Goal: Information Seeking & Learning: Check status

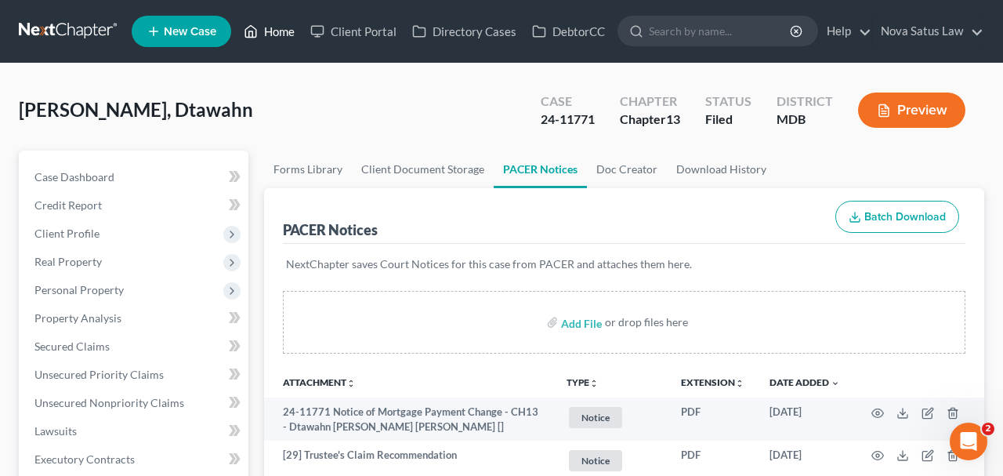
click at [293, 37] on link "Home" at bounding box center [269, 31] width 67 height 28
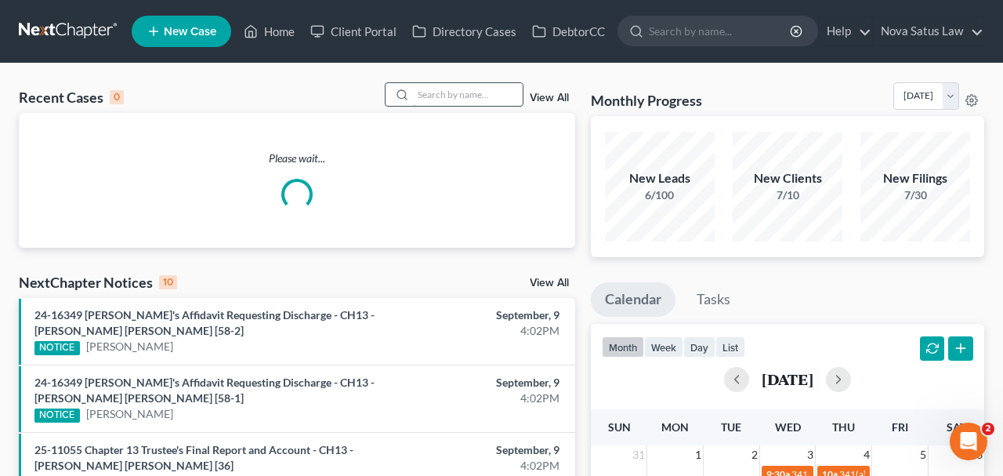
click at [448, 98] on input "search" at bounding box center [468, 94] width 110 height 23
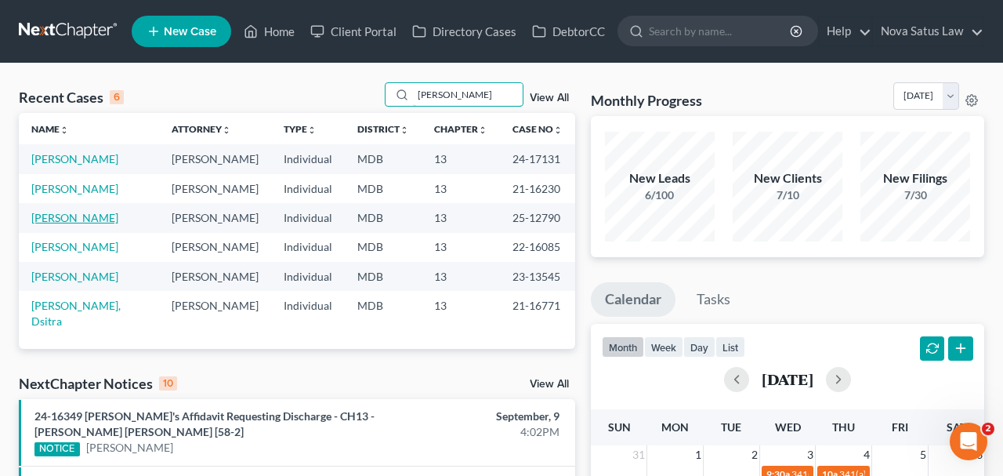
type input "[PERSON_NAME]"
click at [67, 215] on link "[PERSON_NAME]" at bounding box center [74, 217] width 87 height 13
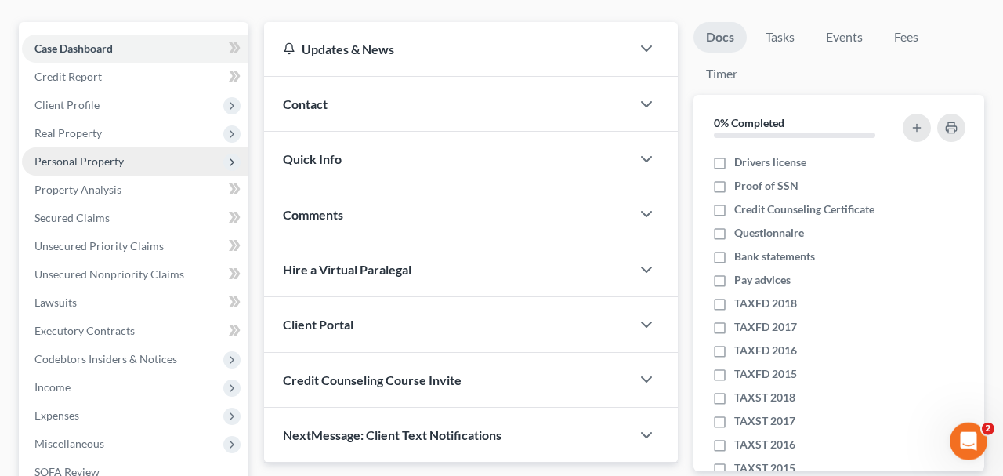
scroll to position [326, 0]
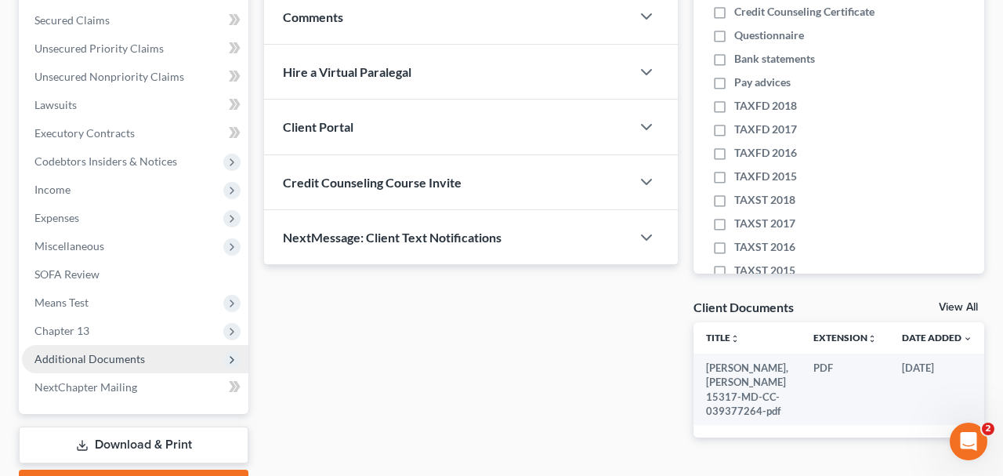
click at [103, 357] on span "Additional Documents" at bounding box center [89, 358] width 110 height 13
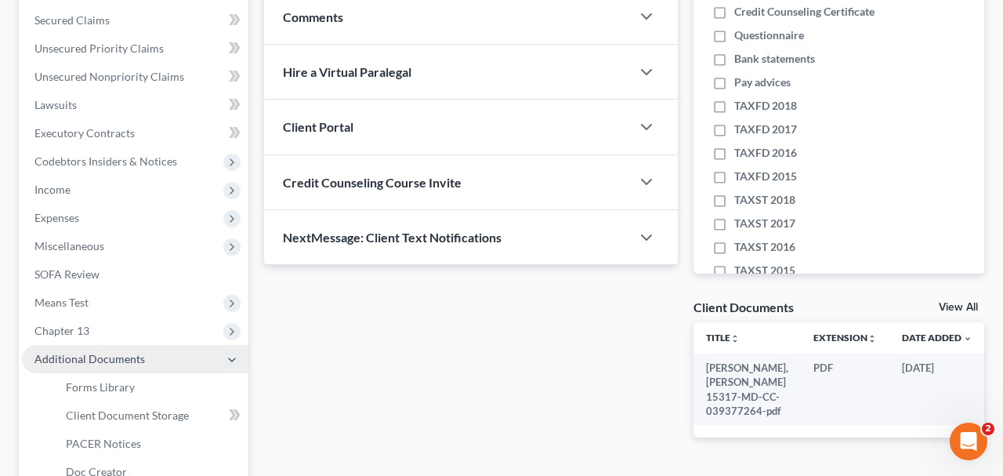
scroll to position [489, 0]
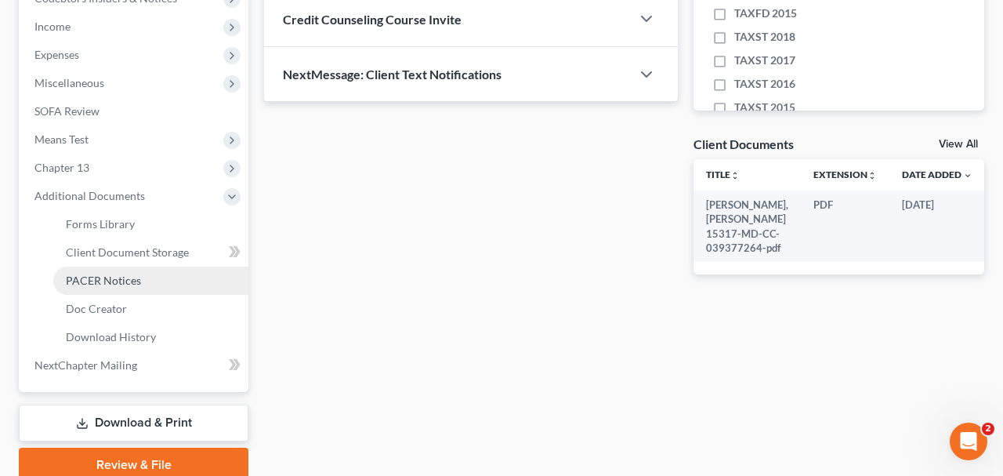
click at [98, 281] on span "PACER Notices" at bounding box center [103, 279] width 75 height 13
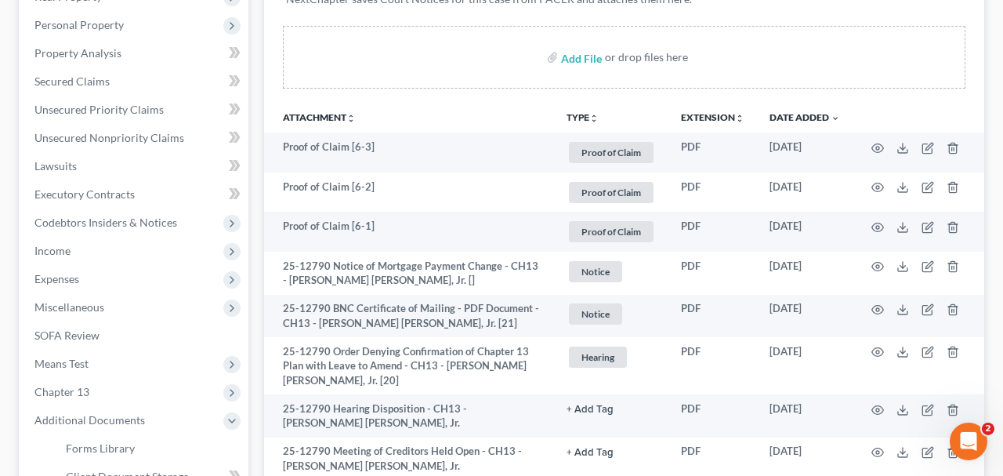
scroll to position [163, 0]
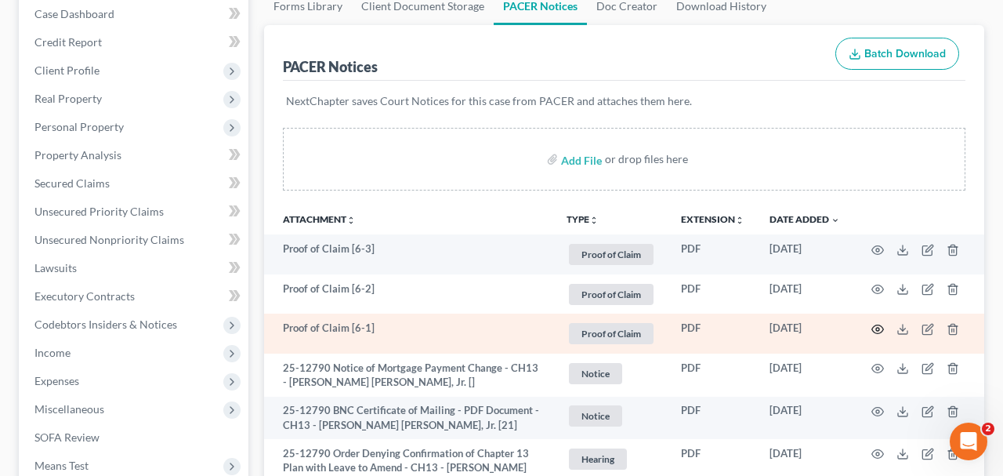
click at [874, 325] on icon "button" at bounding box center [878, 329] width 12 height 9
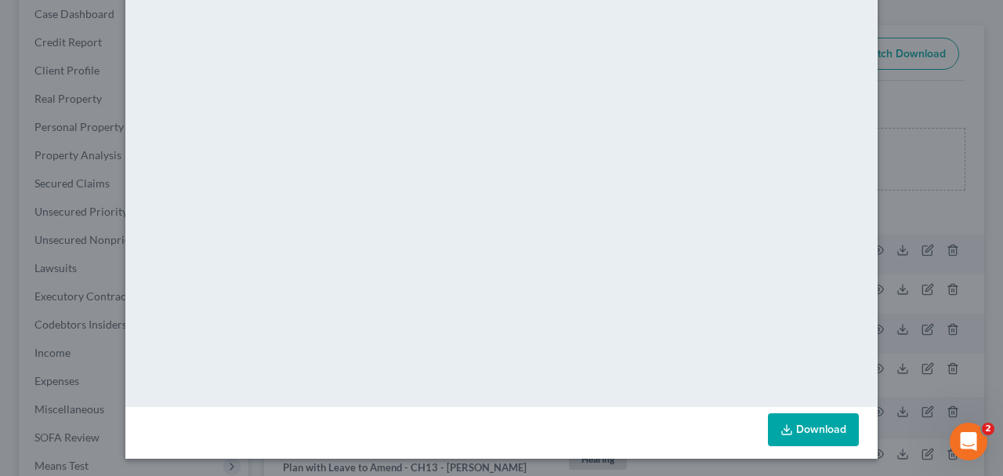
scroll to position [0, 0]
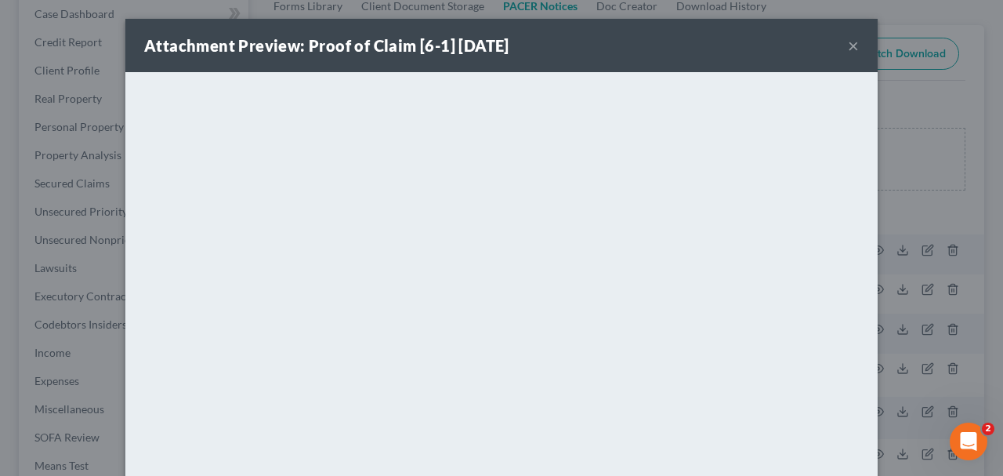
click at [851, 49] on button "×" at bounding box center [853, 45] width 11 height 19
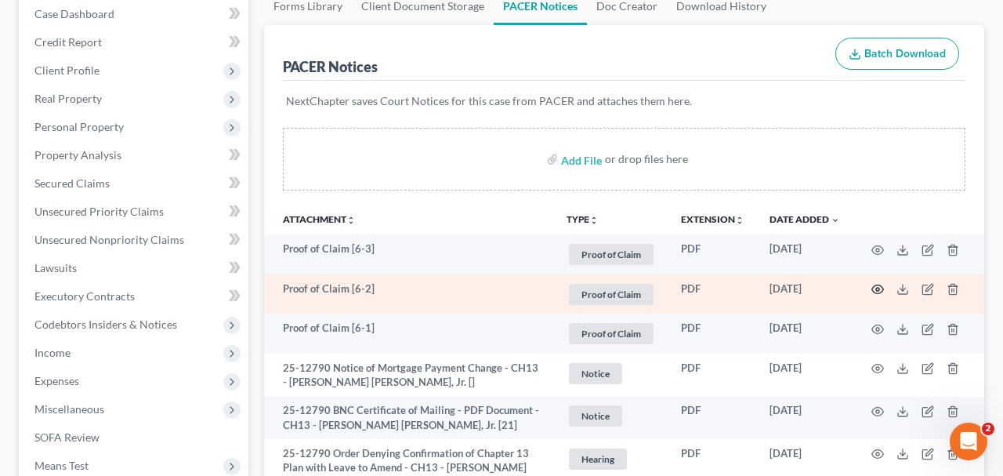
click at [874, 287] on icon "button" at bounding box center [877, 289] width 13 height 13
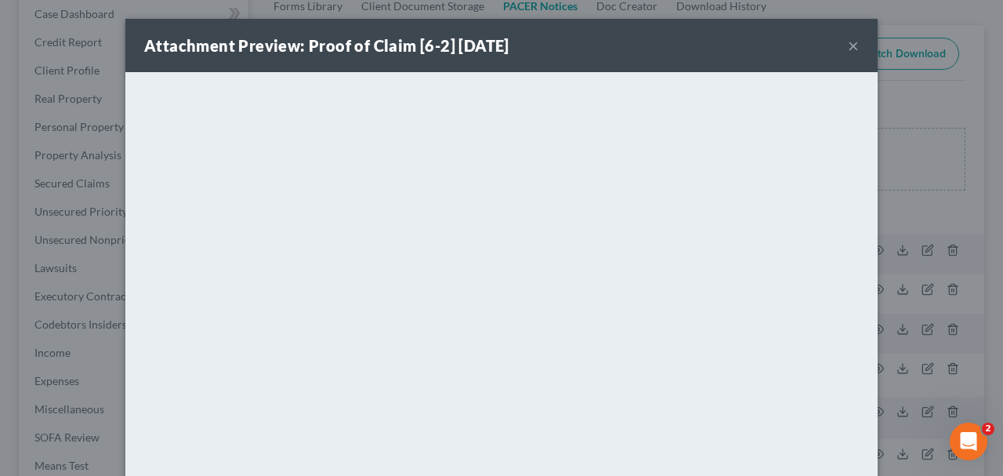
click at [851, 45] on button "×" at bounding box center [853, 45] width 11 height 19
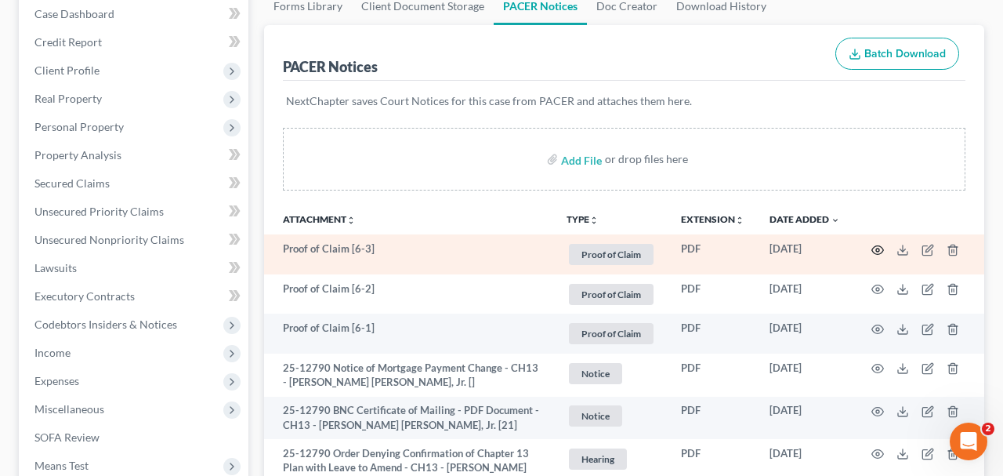
click at [874, 244] on icon "button" at bounding box center [877, 250] width 13 height 13
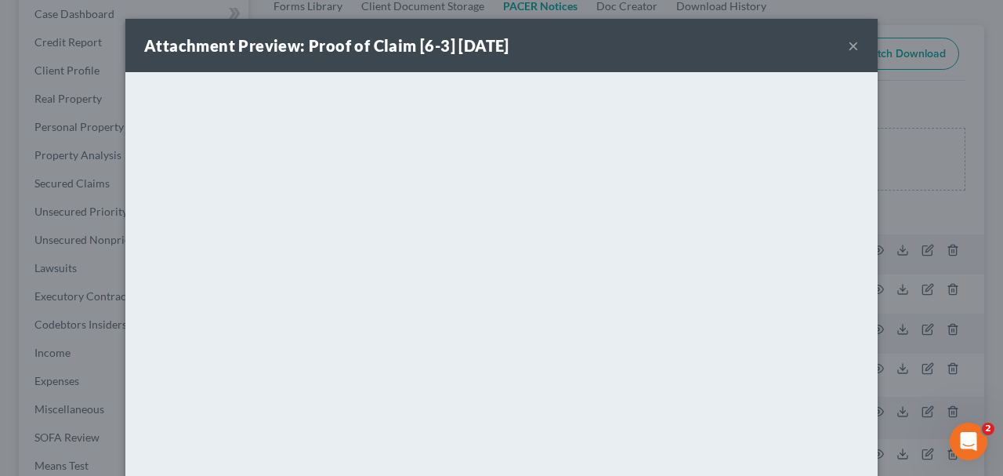
click at [852, 42] on button "×" at bounding box center [853, 45] width 11 height 19
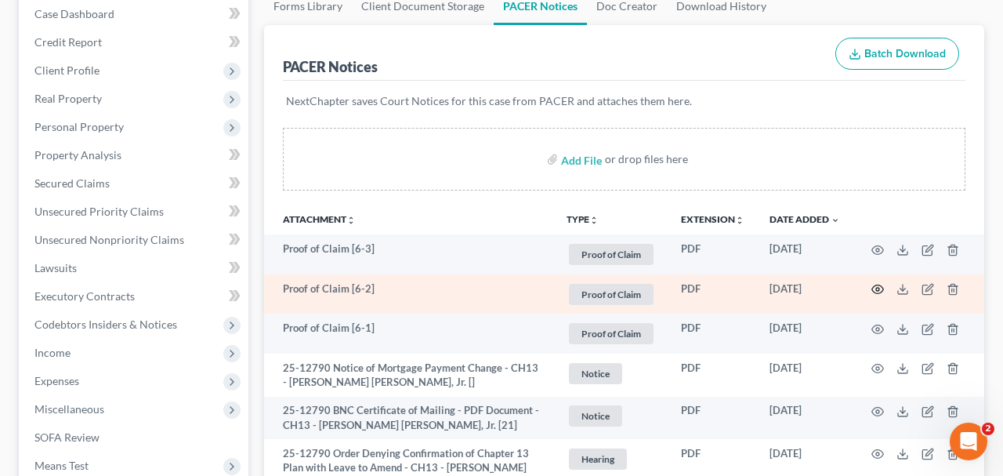
click at [873, 286] on icon "button" at bounding box center [878, 289] width 12 height 9
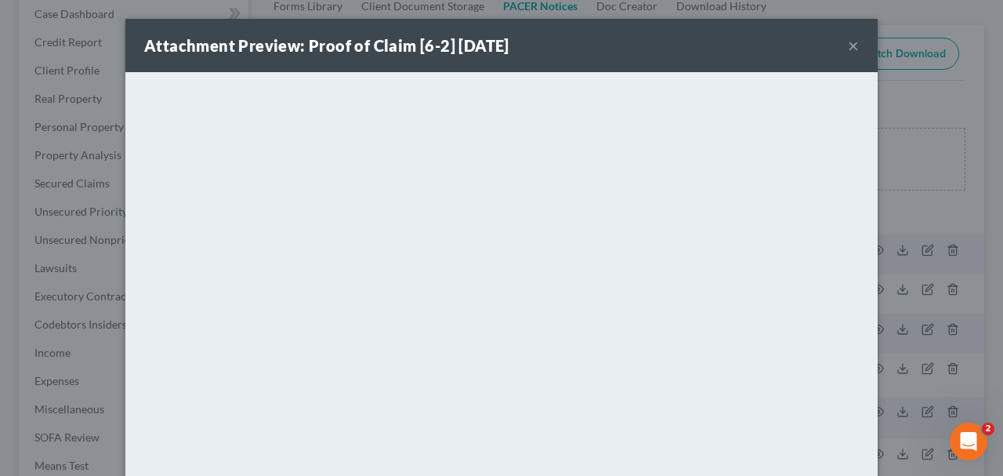
click at [852, 46] on button "×" at bounding box center [853, 45] width 11 height 19
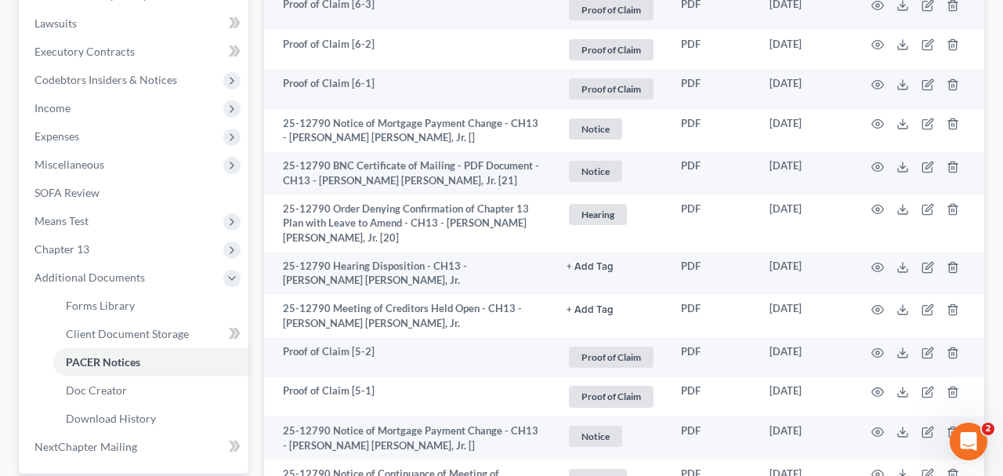
scroll to position [570, 0]
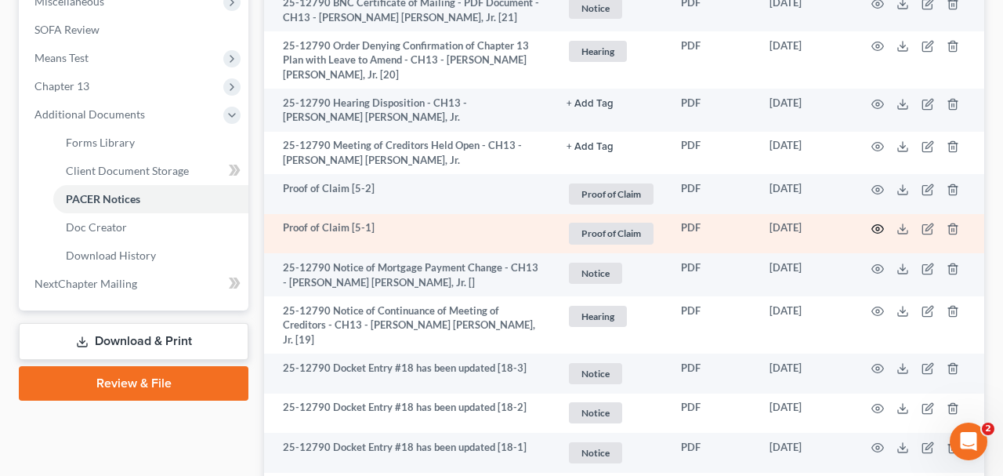
click at [880, 228] on icon "button" at bounding box center [877, 228] width 13 height 13
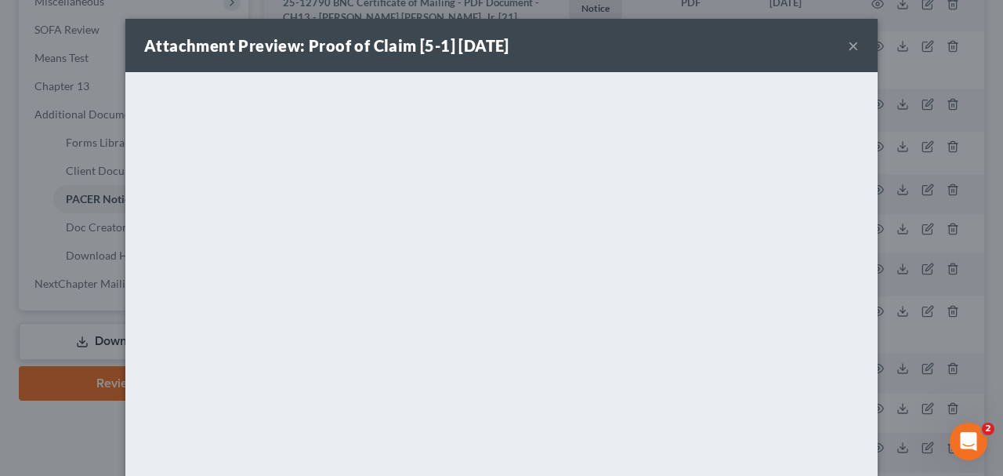
click at [853, 45] on button "×" at bounding box center [853, 45] width 11 height 19
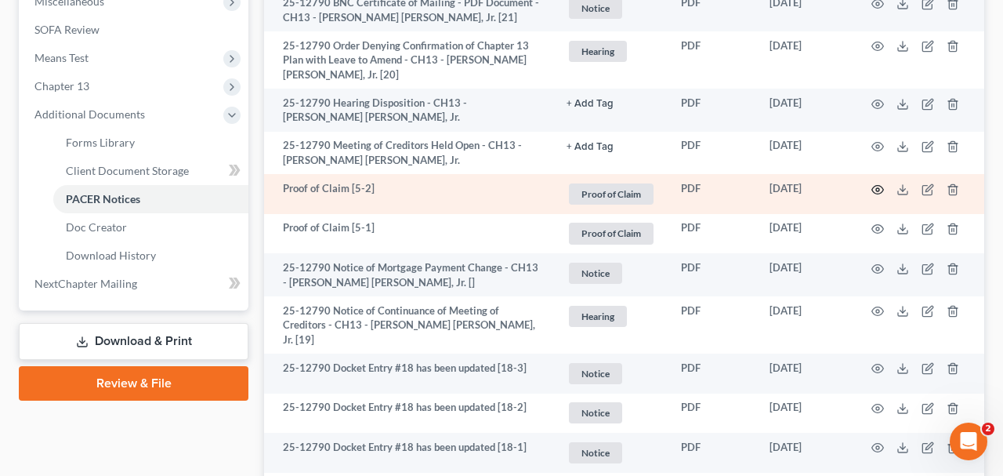
click at [875, 187] on icon "button" at bounding box center [877, 189] width 13 height 13
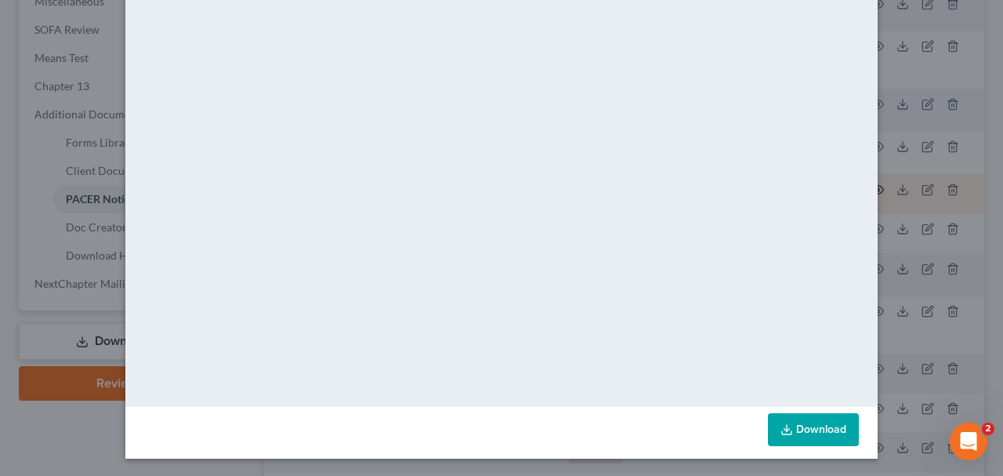
scroll to position [0, 0]
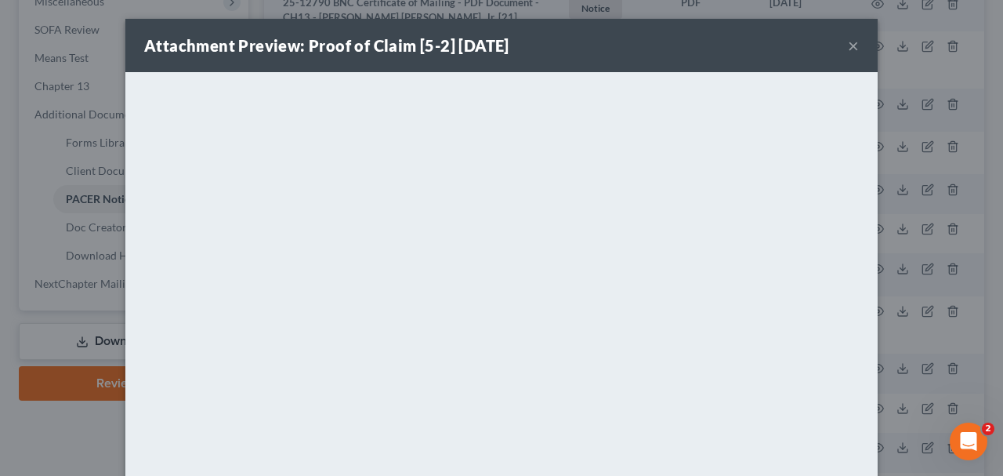
click at [857, 45] on button "×" at bounding box center [853, 45] width 11 height 19
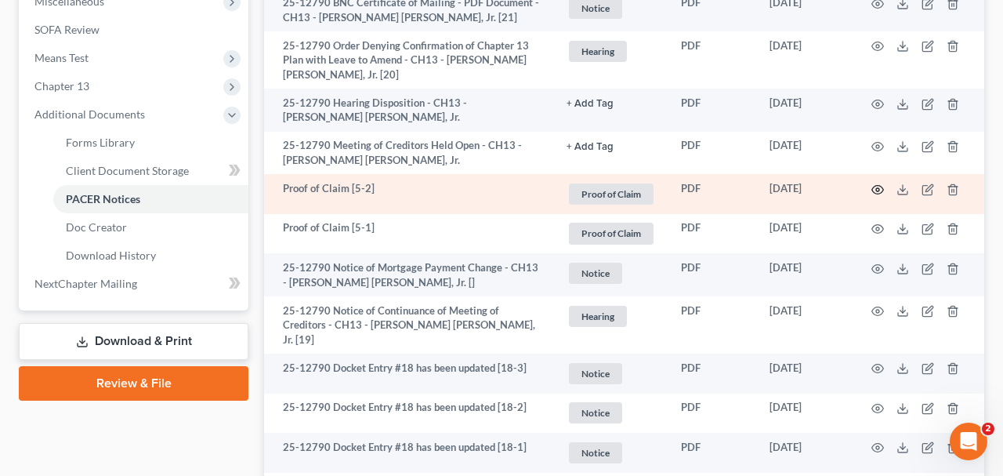
click at [875, 190] on icon "button" at bounding box center [877, 189] width 13 height 13
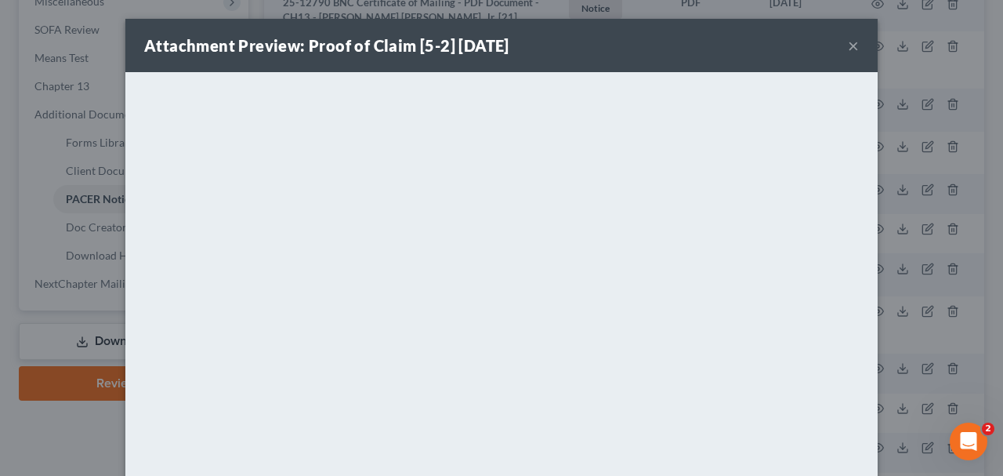
click at [853, 45] on button "×" at bounding box center [853, 45] width 11 height 19
